Goal: Task Accomplishment & Management: Use online tool/utility

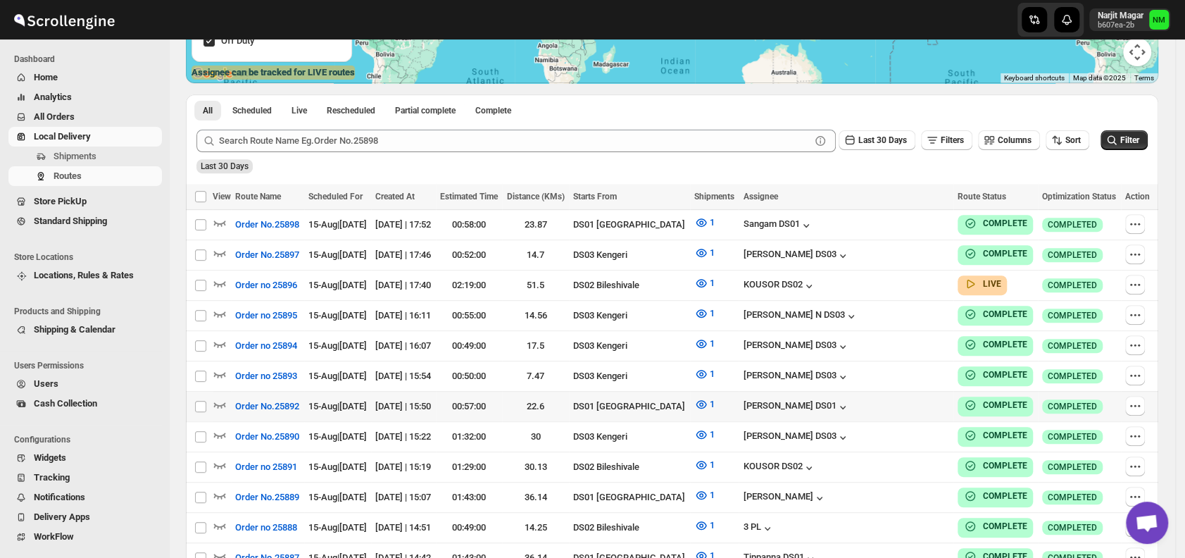
scroll to position [294, 0]
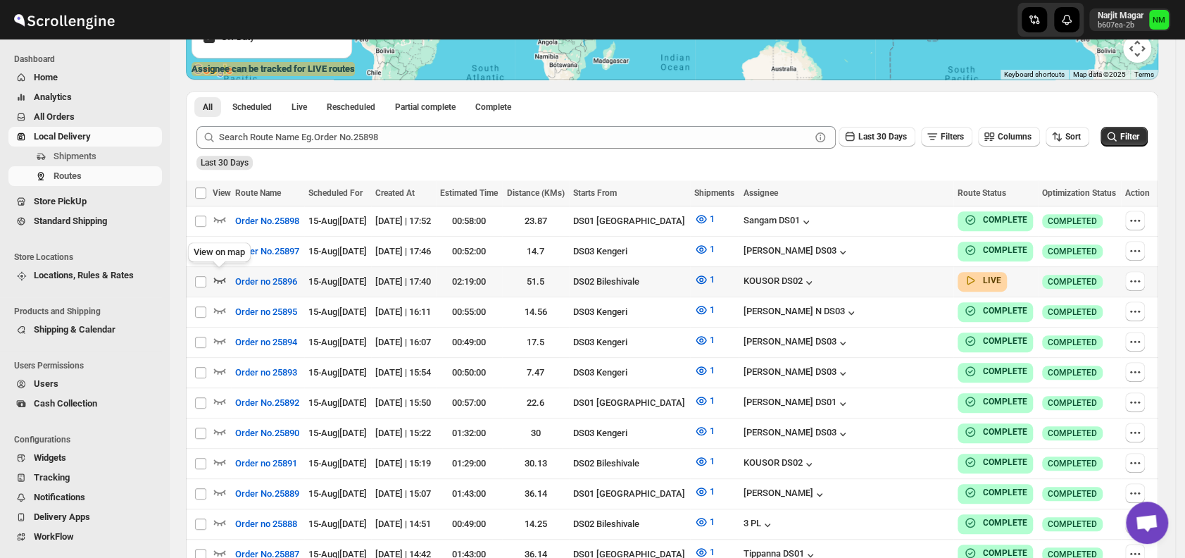
click at [224, 277] on icon "button" at bounding box center [220, 280] width 12 height 6
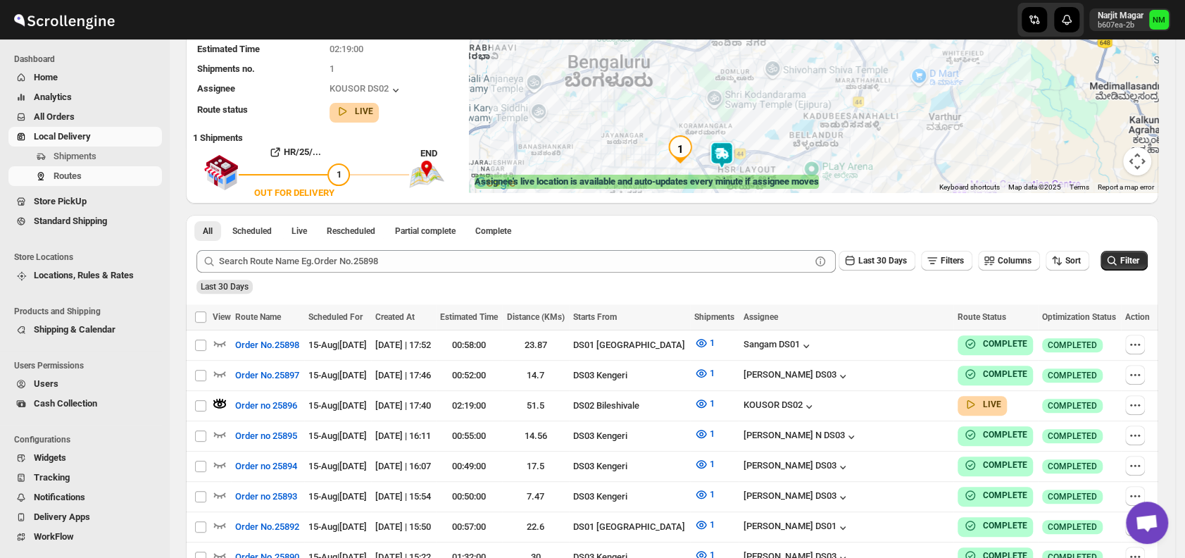
scroll to position [184, 0]
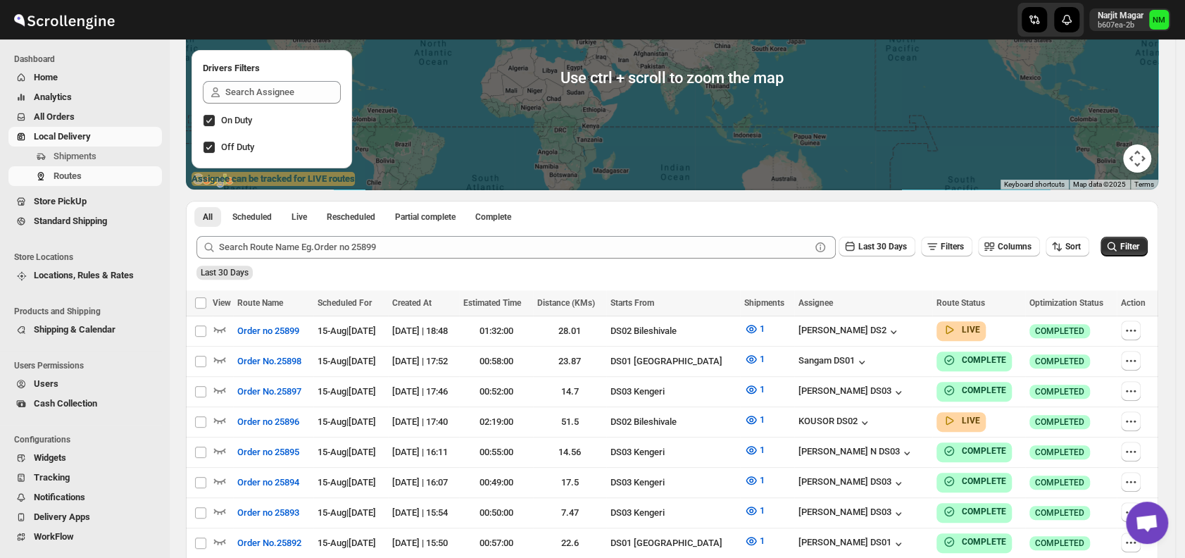
scroll to position [88, 0]
